Goal: Browse casually

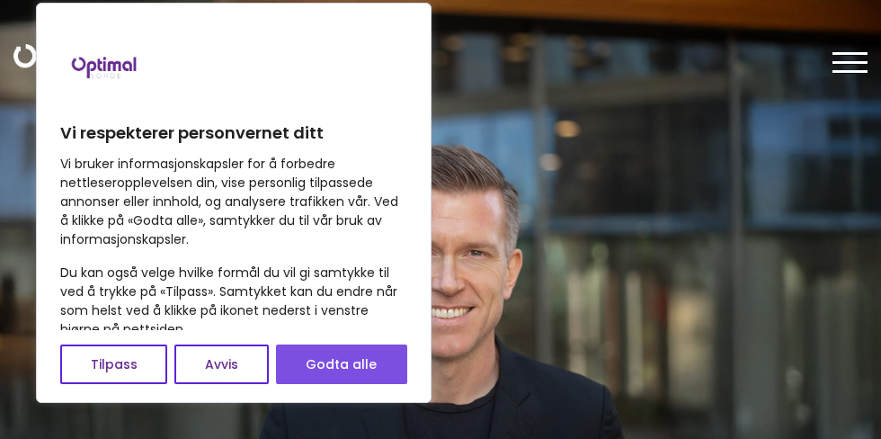
click at [304, 375] on button "Godta alle" at bounding box center [341, 364] width 131 height 40
checkbox input "true"
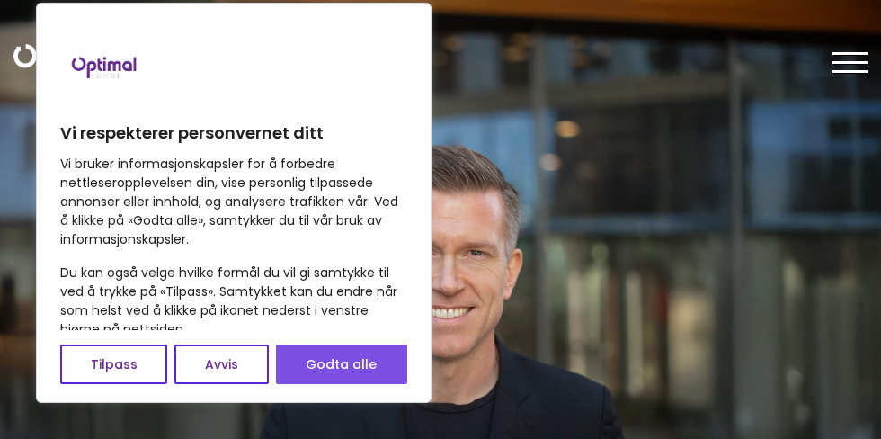
checkbox input "true"
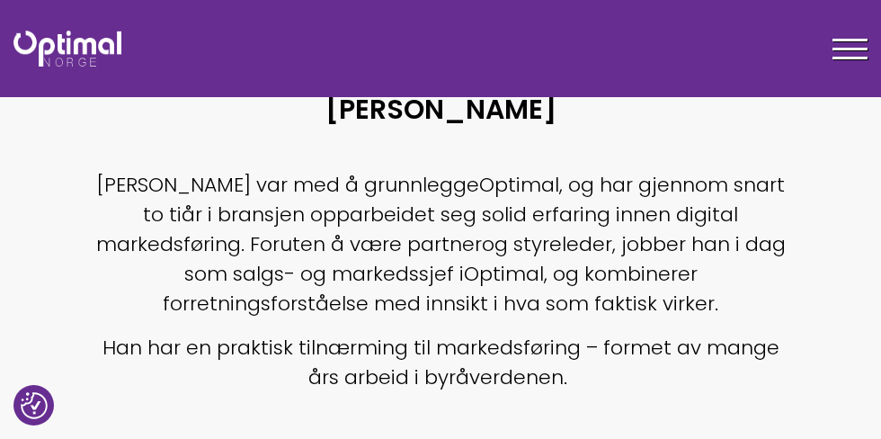
scroll to position [543, 0]
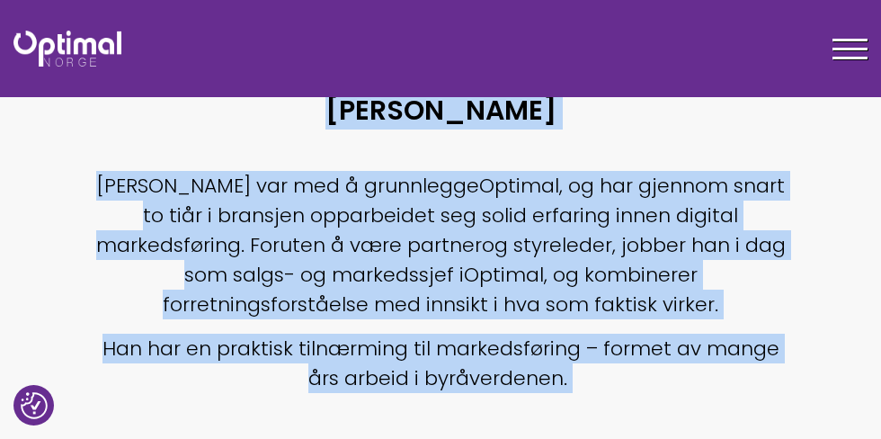
drag, startPoint x: 554, startPoint y: 390, endPoint x: 151, endPoint y: 197, distance: 446.9
click at [151, 197] on body "Vi respekterer personvernet ditt Vi bruker informasjonskapsler for å forbedre n…" at bounding box center [440, 214] width 881 height 1515
copy body "Instagram LinkedIn [PERSON_NAME] [PERSON_NAME] var med å grunnlegge Optimal , o…"
